Goal: Task Accomplishment & Management: Use online tool/utility

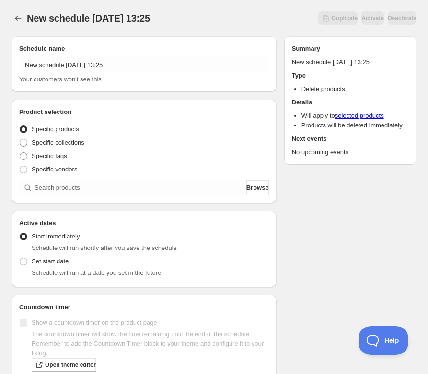
click at [96, 73] on div "New schedule [DATE] 13:25 Your customers won't see this" at bounding box center [144, 71] width 250 height 27
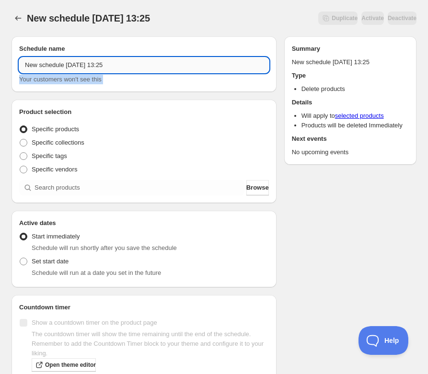
click at [96, 61] on input "New schedule [DATE] 13:25" at bounding box center [144, 65] width 250 height 15
paste input "[DATE] 6:30PM-8:30PM | Make Your Own Ceramic Stylized Tree"
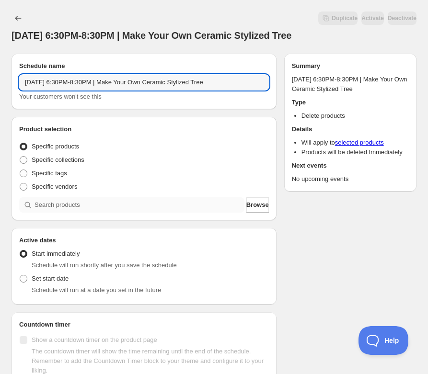
type input "[DATE] 6:30PM-8:30PM | Make Your Own Ceramic Stylized Tree"
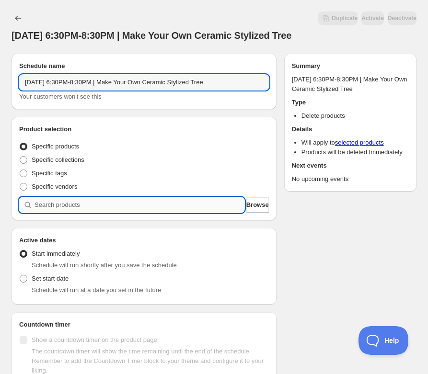
click at [90, 203] on input "search" at bounding box center [140, 204] width 210 height 15
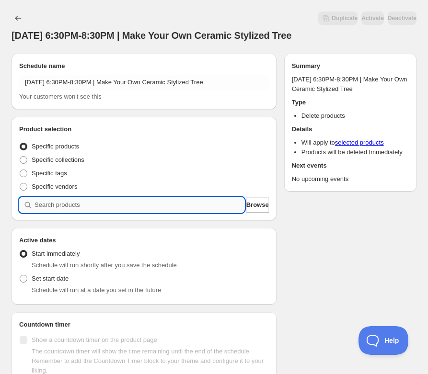
paste input "[DATE] 6:30PM-8:30PM | Make Your Own Ceramic Stylized Tree"
type input "[DATE] 6:30PM-8:30PM | Make Your Own Ceramic Stylized Tree"
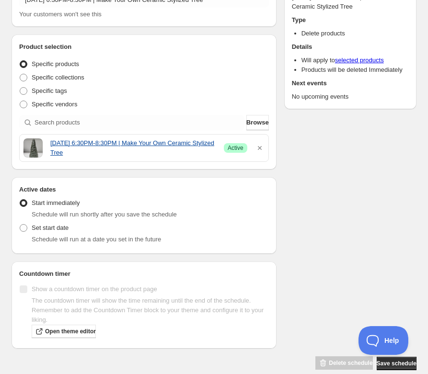
scroll to position [96, 0]
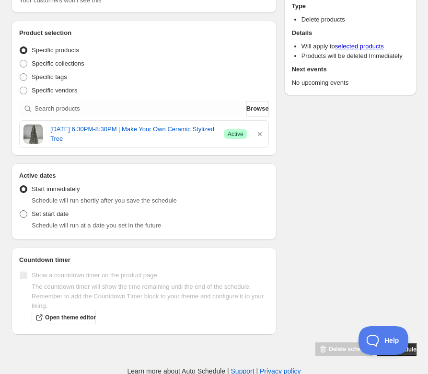
click at [37, 214] on span "Set start date" at bounding box center [50, 213] width 37 height 7
click at [20, 211] on input "Set start date" at bounding box center [20, 210] width 0 height 0
radio input "true"
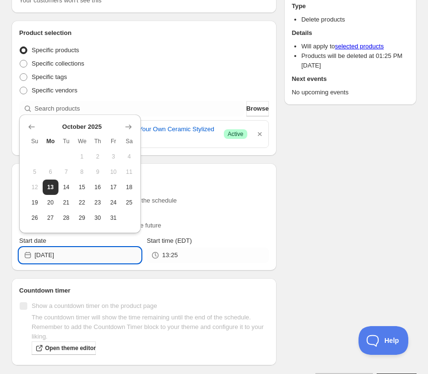
click at [80, 255] on input "[DATE]" at bounding box center [88, 255] width 106 height 15
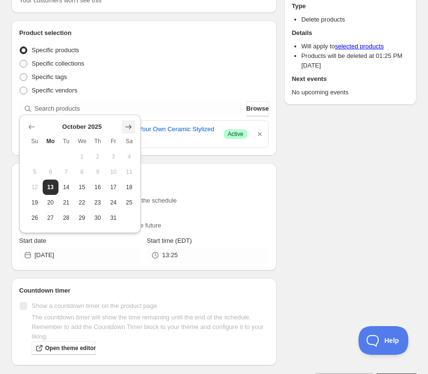
click at [131, 126] on icon "Show next month, November 2025" at bounding box center [129, 127] width 6 height 5
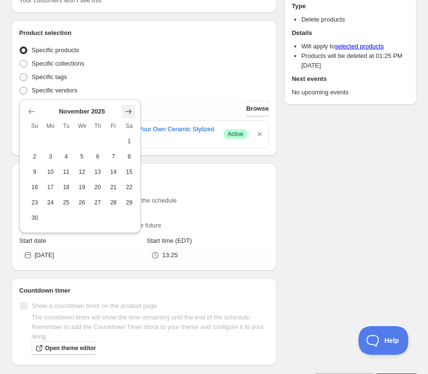
click at [132, 110] on icon "Show next month, December 2025" at bounding box center [129, 112] width 10 height 10
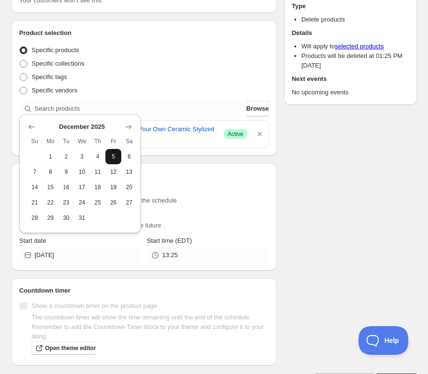
click at [116, 155] on span "5" at bounding box center [113, 157] width 8 height 8
type input "[DATE]"
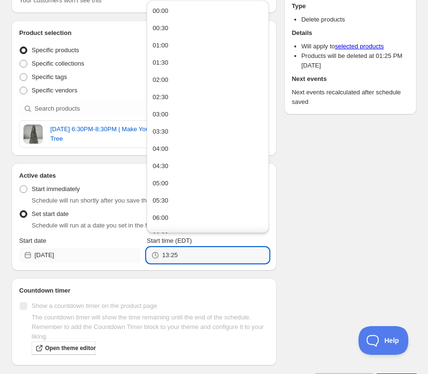
drag, startPoint x: 196, startPoint y: 254, endPoint x: 137, endPoint y: 253, distance: 58.5
click at [138, 254] on div "Start date [DATE] Start time (EDT) 13:25" at bounding box center [144, 249] width 250 height 27
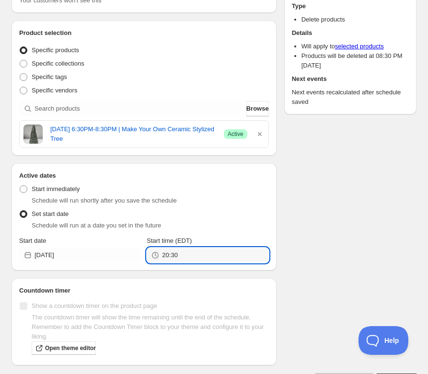
type input "20:30"
click at [345, 232] on div "Schedule name [DATE] 6:30PM-8:30PM | Make Your Own Ceramic Stylized Tree Your c…" at bounding box center [210, 169] width 413 height 438
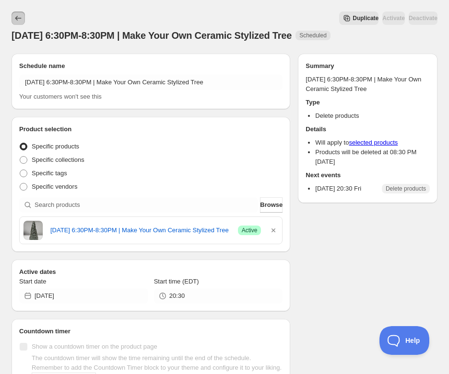
click at [21, 15] on icon "Schedules" at bounding box center [18, 18] width 10 height 10
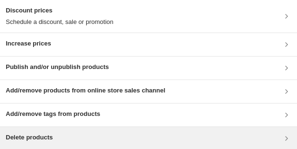
click at [59, 30] on div "Delete products" at bounding box center [148, 138] width 297 height 23
